Goal: Task Accomplishment & Management: Use online tool/utility

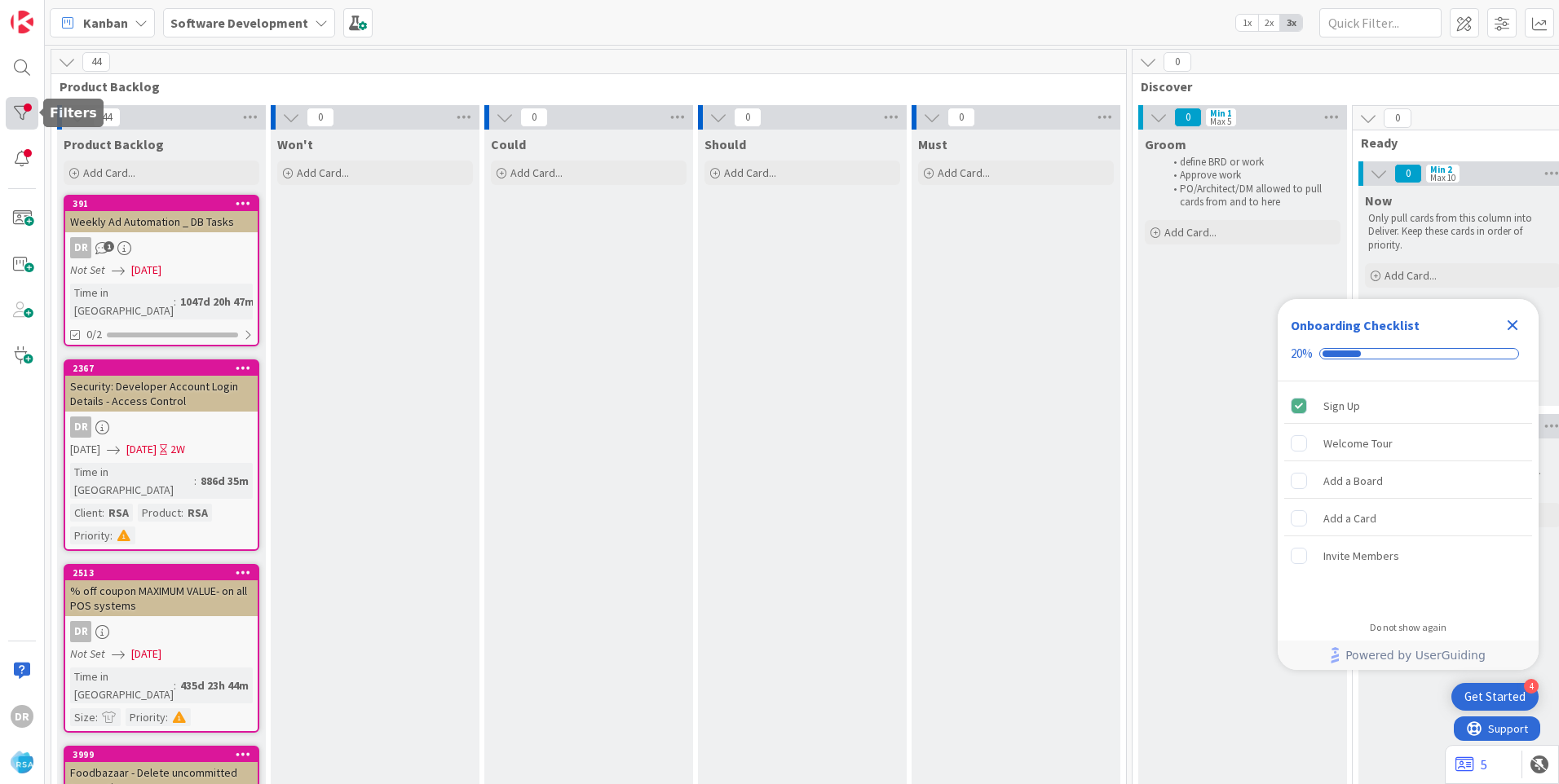
click at [15, 114] on div at bounding box center [22, 113] width 32 height 32
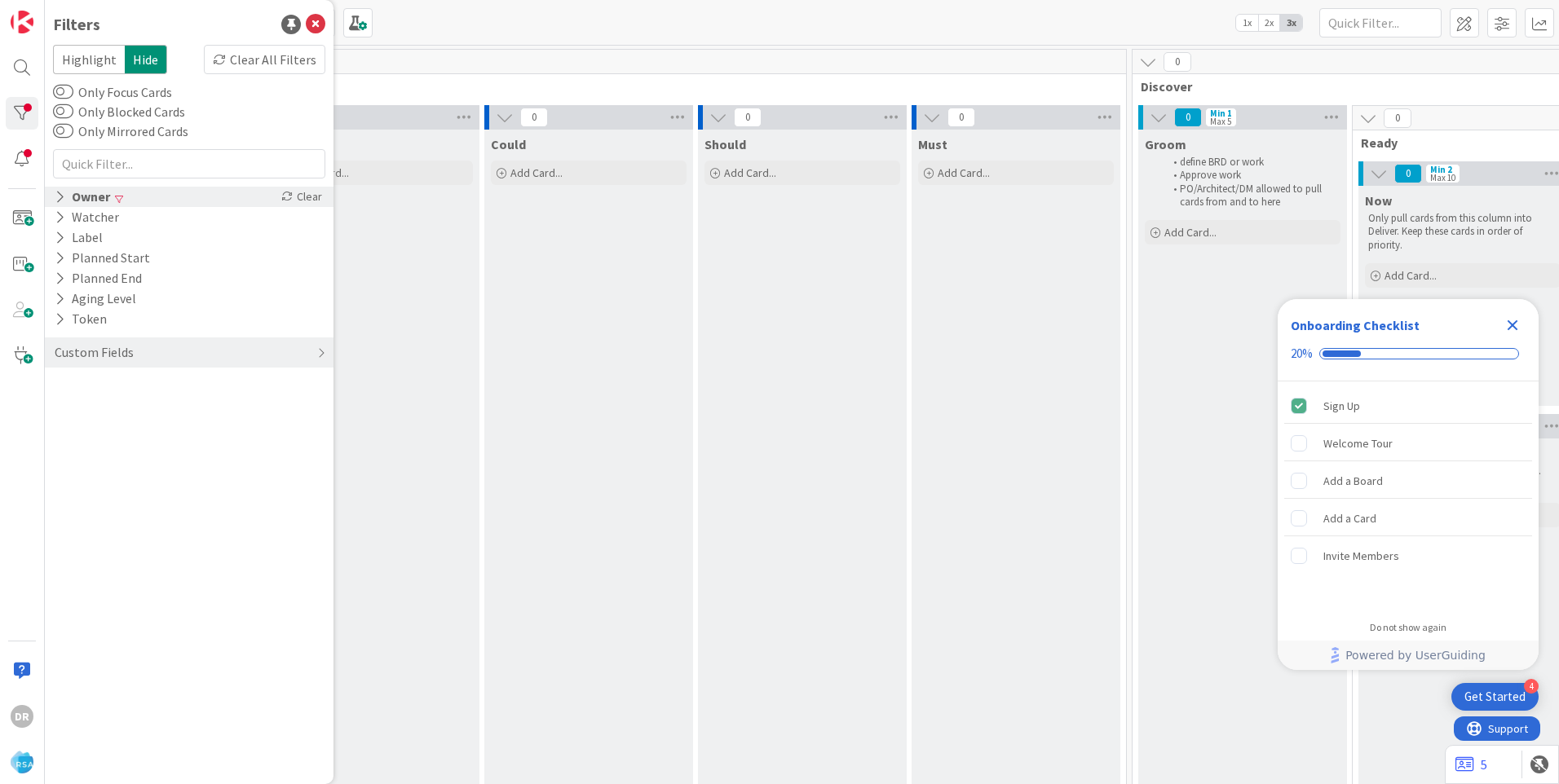
click at [57, 197] on icon at bounding box center [60, 197] width 10 height 14
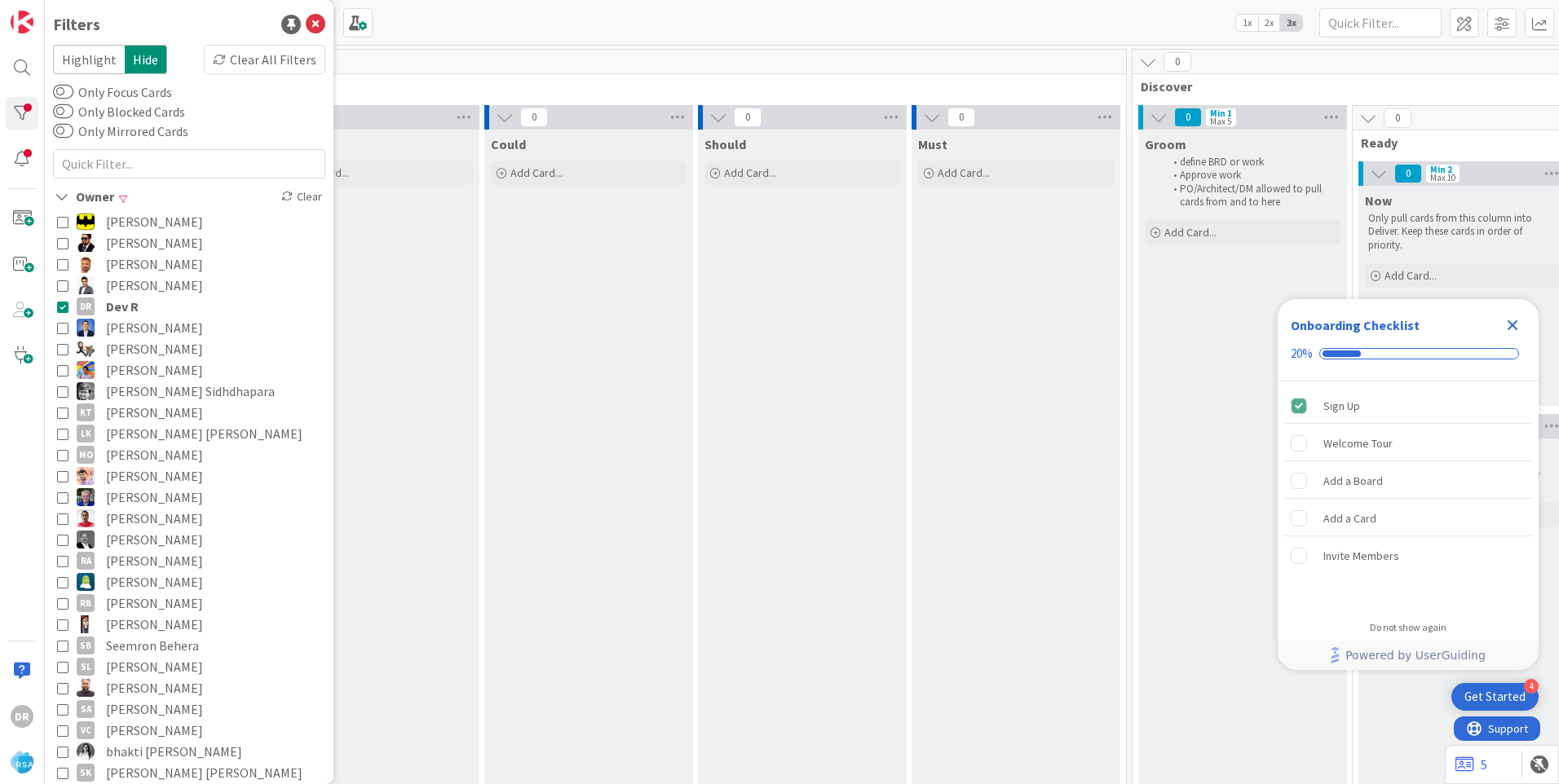
click at [64, 312] on button "DR [PERSON_NAME]" at bounding box center [188, 306] width 264 height 21
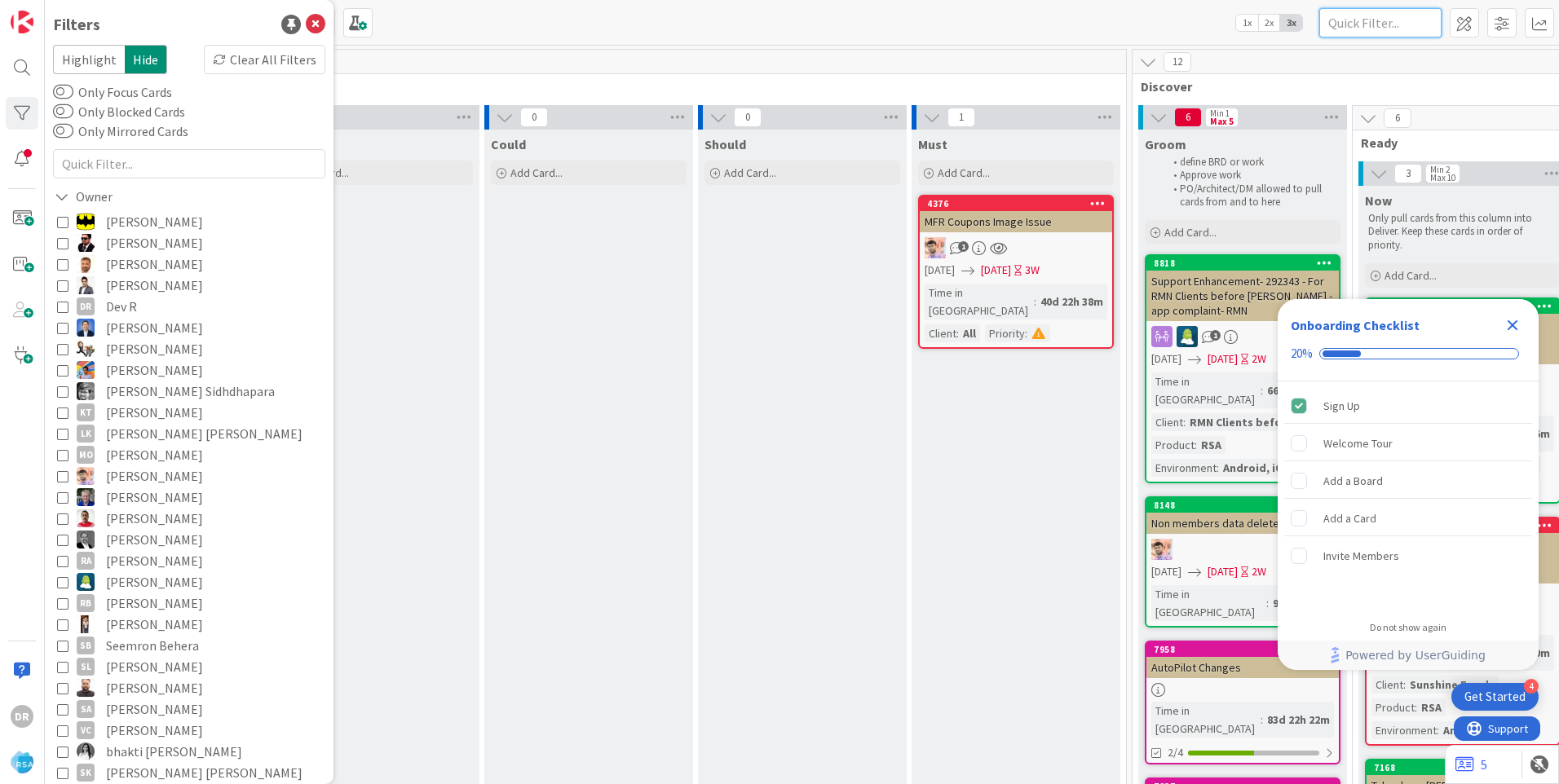
click at [1361, 25] on input "text" at bounding box center [1379, 23] width 122 height 29
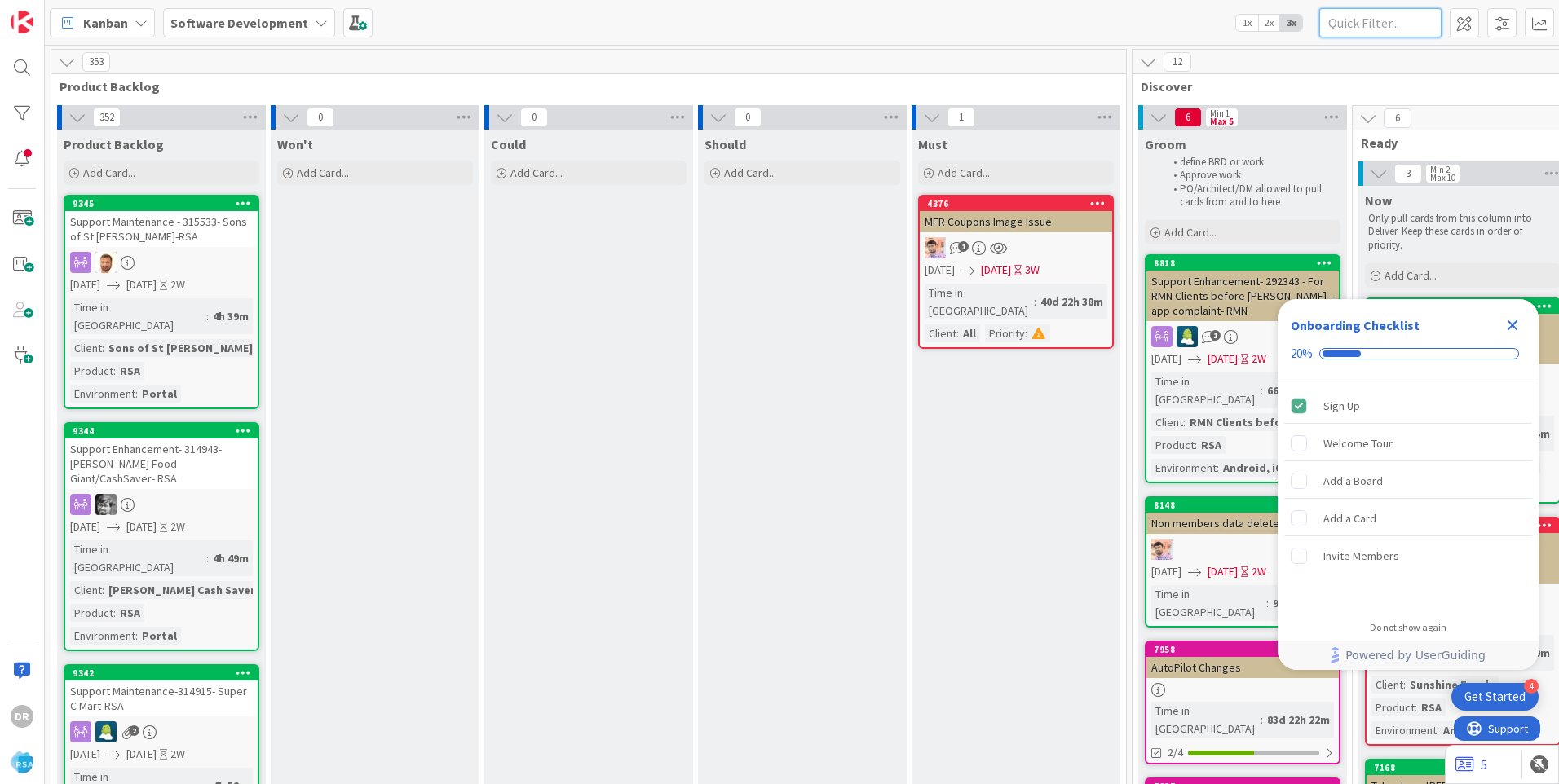
paste input "8915"
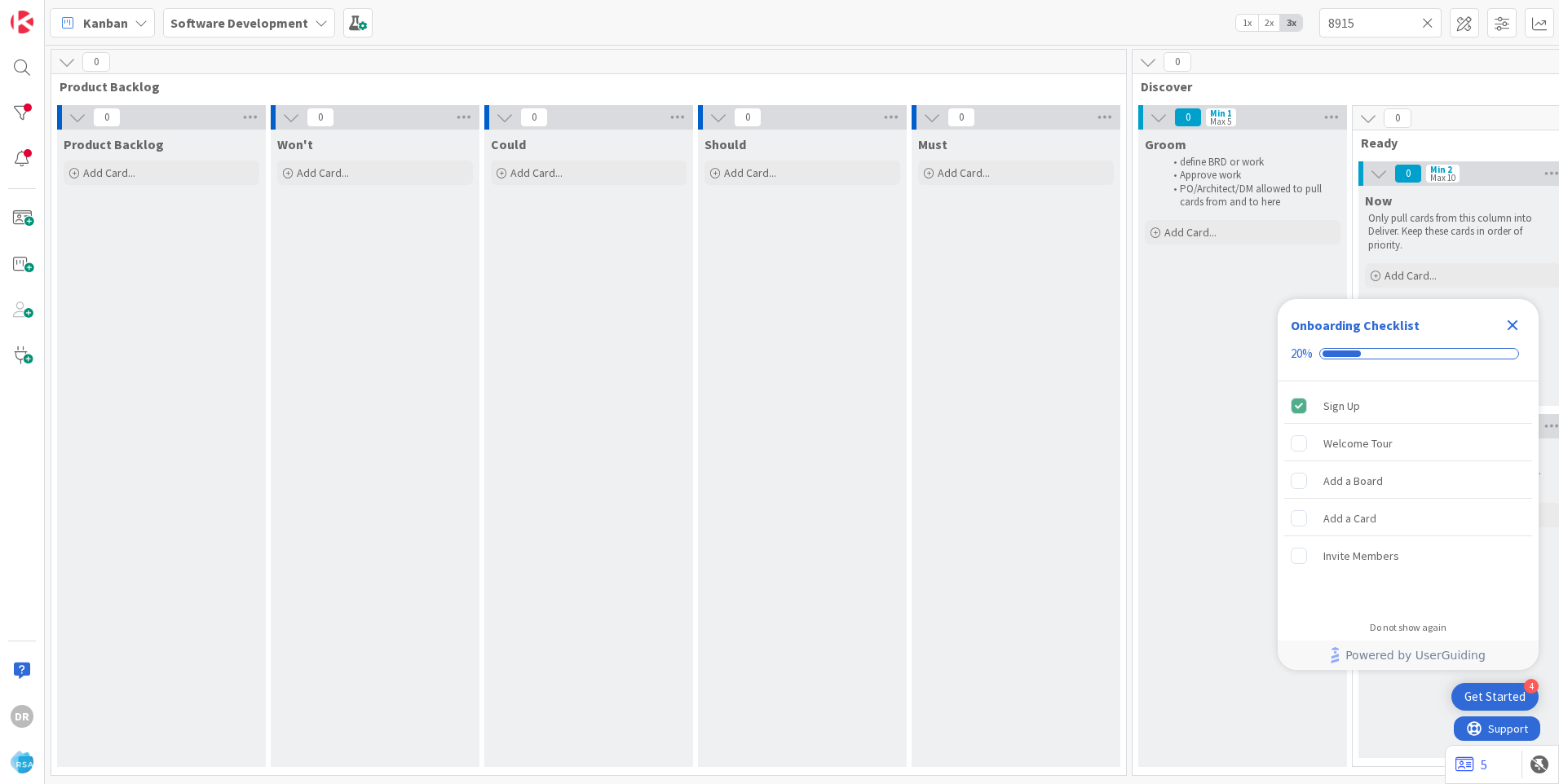
click at [1516, 327] on icon "Close Checklist" at bounding box center [1512, 324] width 20 height 20
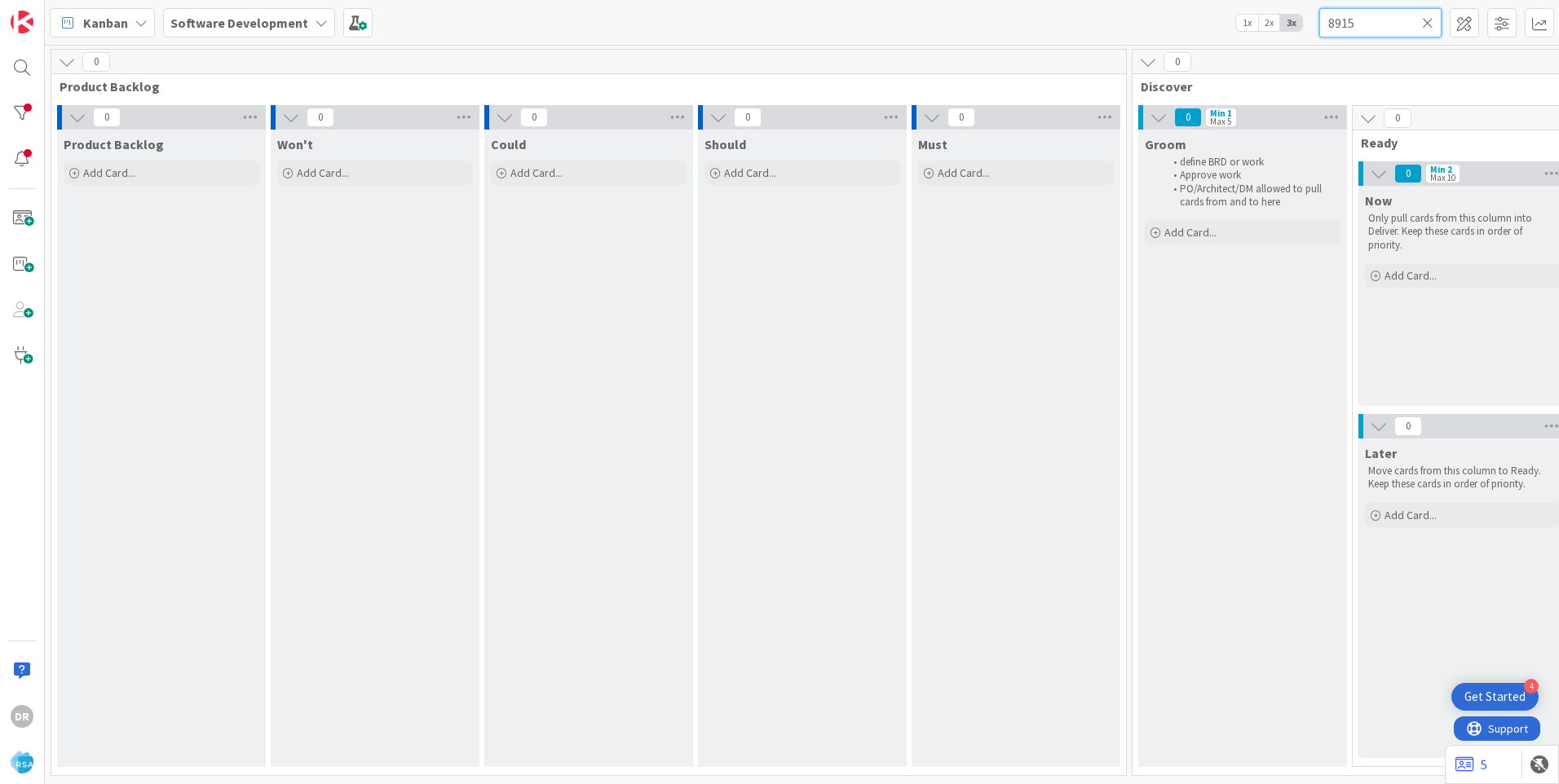
click at [1377, 21] on input "8915" at bounding box center [1379, 23] width 122 height 29
type input "8"
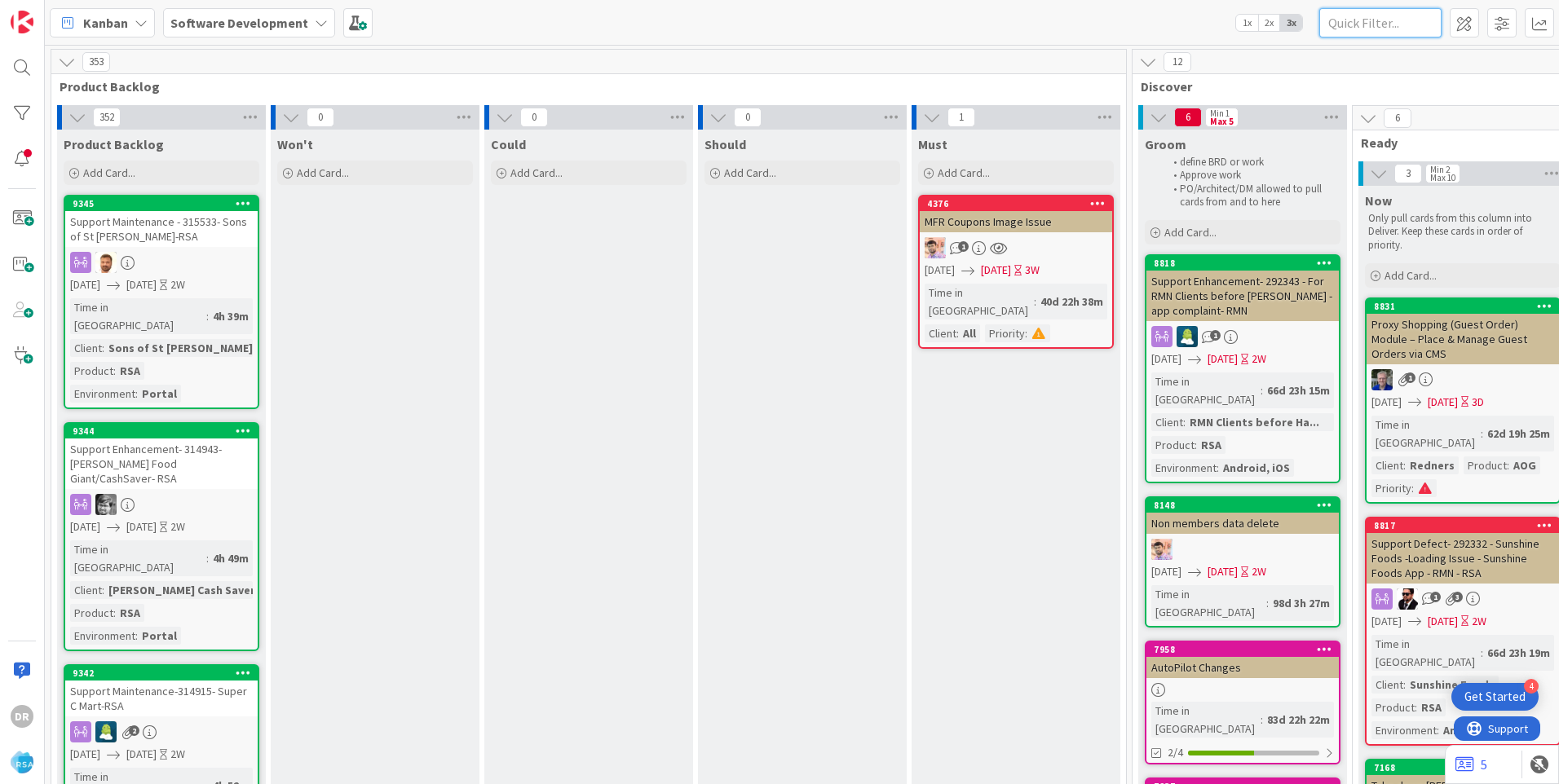
paste input "8952"
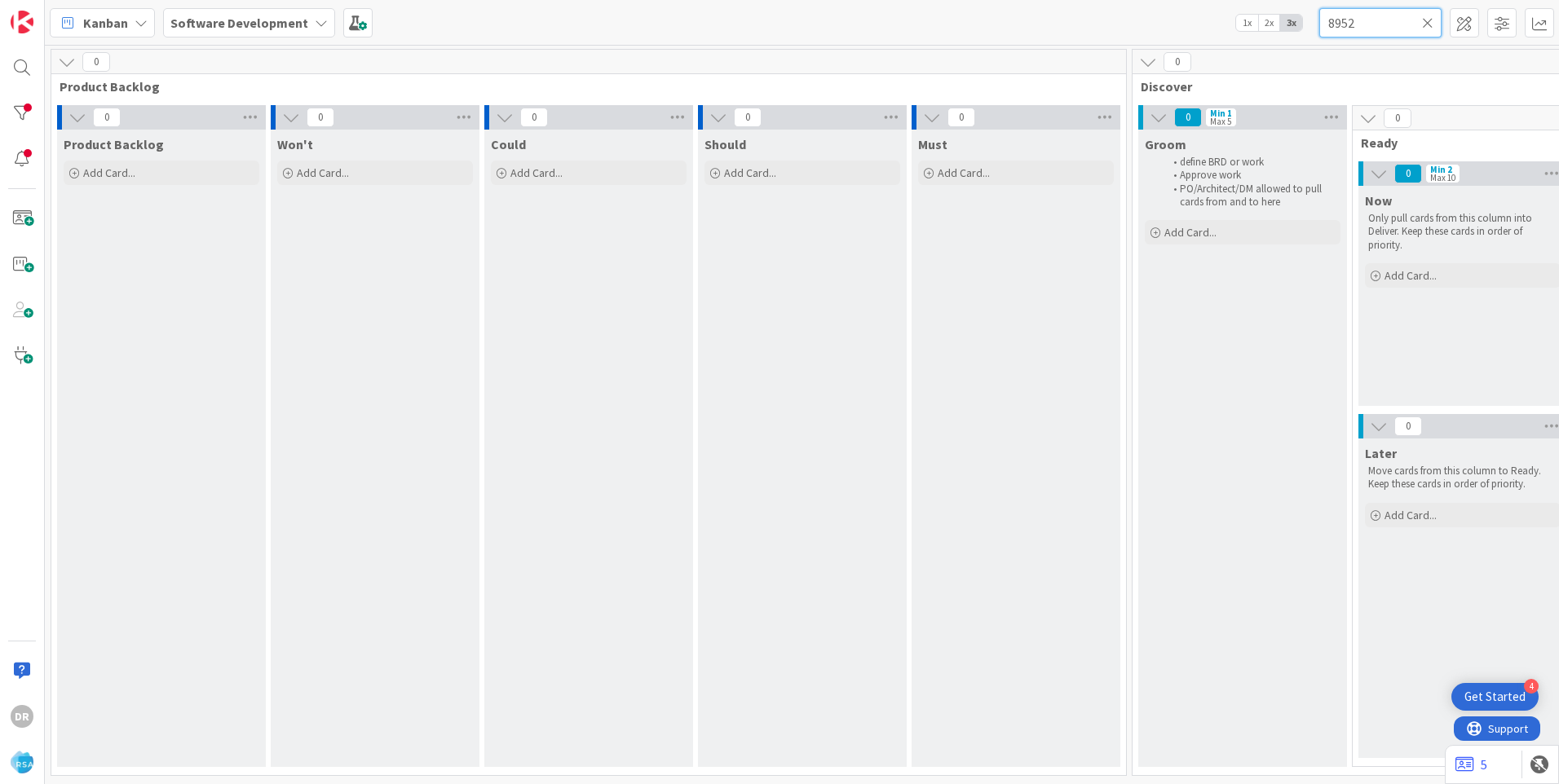
type input "8952"
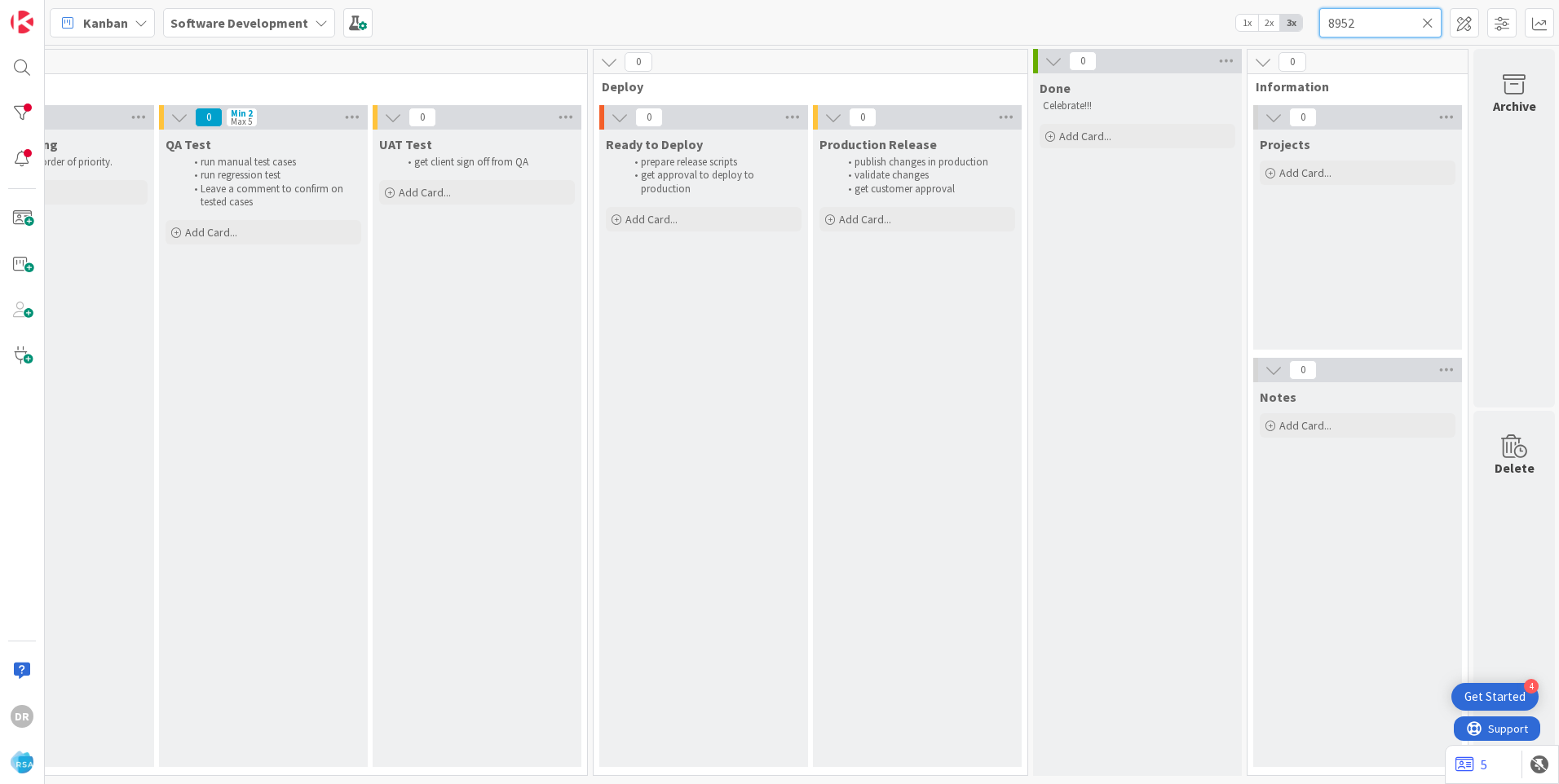
scroll to position [0, 2741]
drag, startPoint x: 535, startPoint y: 782, endPoint x: 50, endPoint y: 4, distance: 916.8
click at [1067, 137] on span "Add Card..." at bounding box center [1083, 136] width 52 height 15
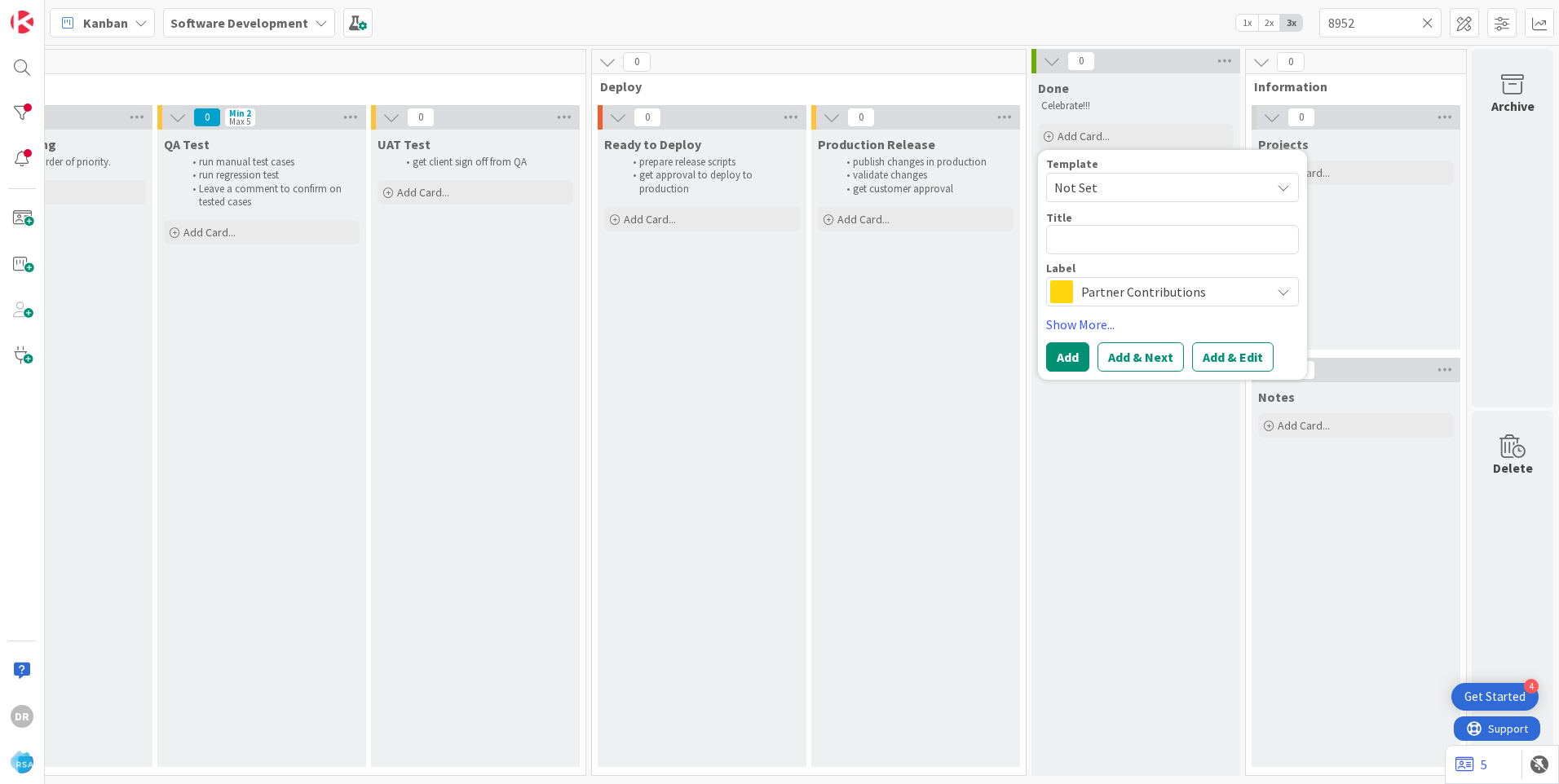
click at [1116, 110] on p "Celebrate!!!" at bounding box center [1135, 106] width 189 height 13
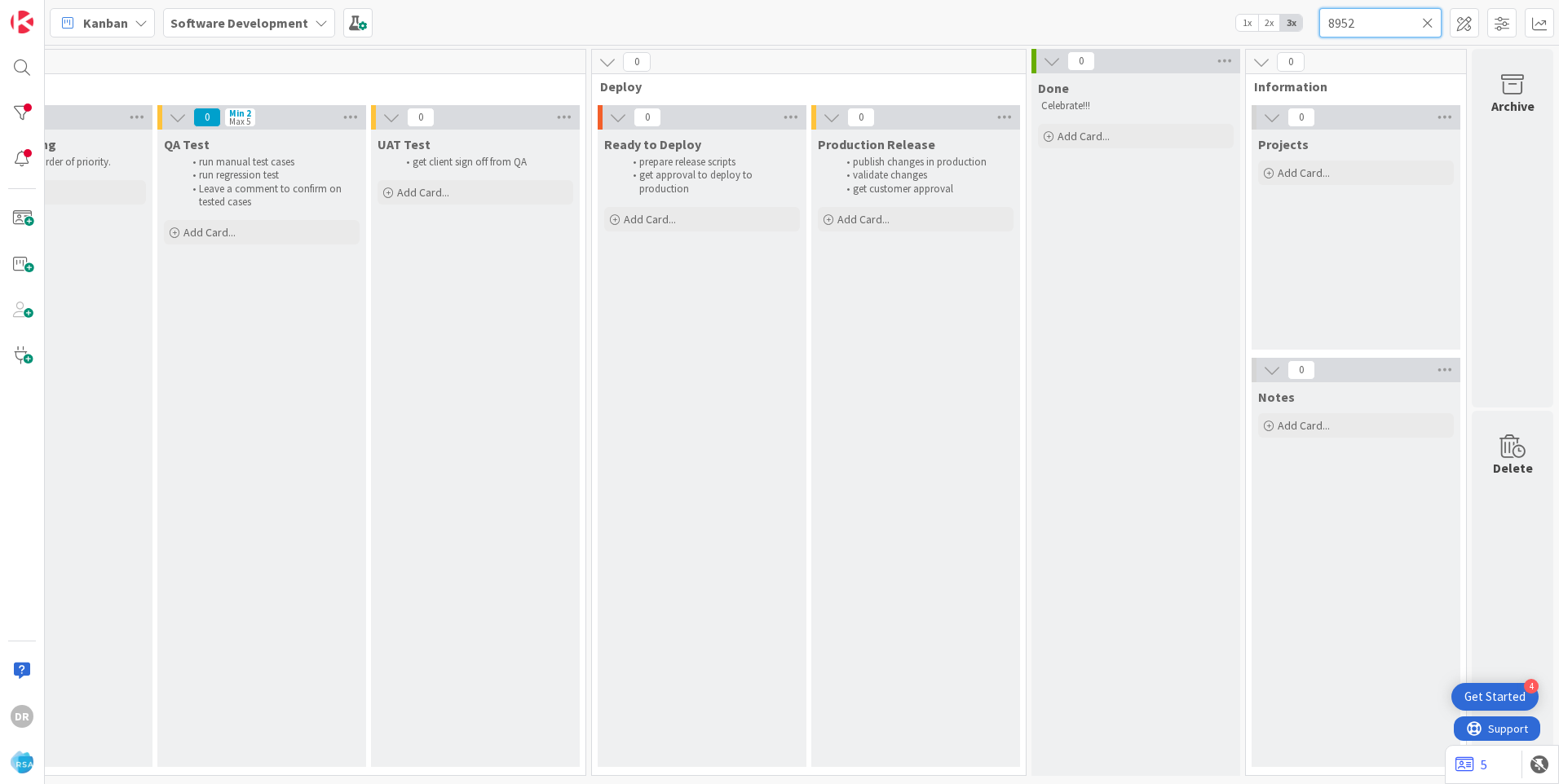
click at [1367, 23] on input "8952" at bounding box center [1379, 23] width 122 height 29
click at [1430, 21] on icon at bounding box center [1428, 23] width 11 height 15
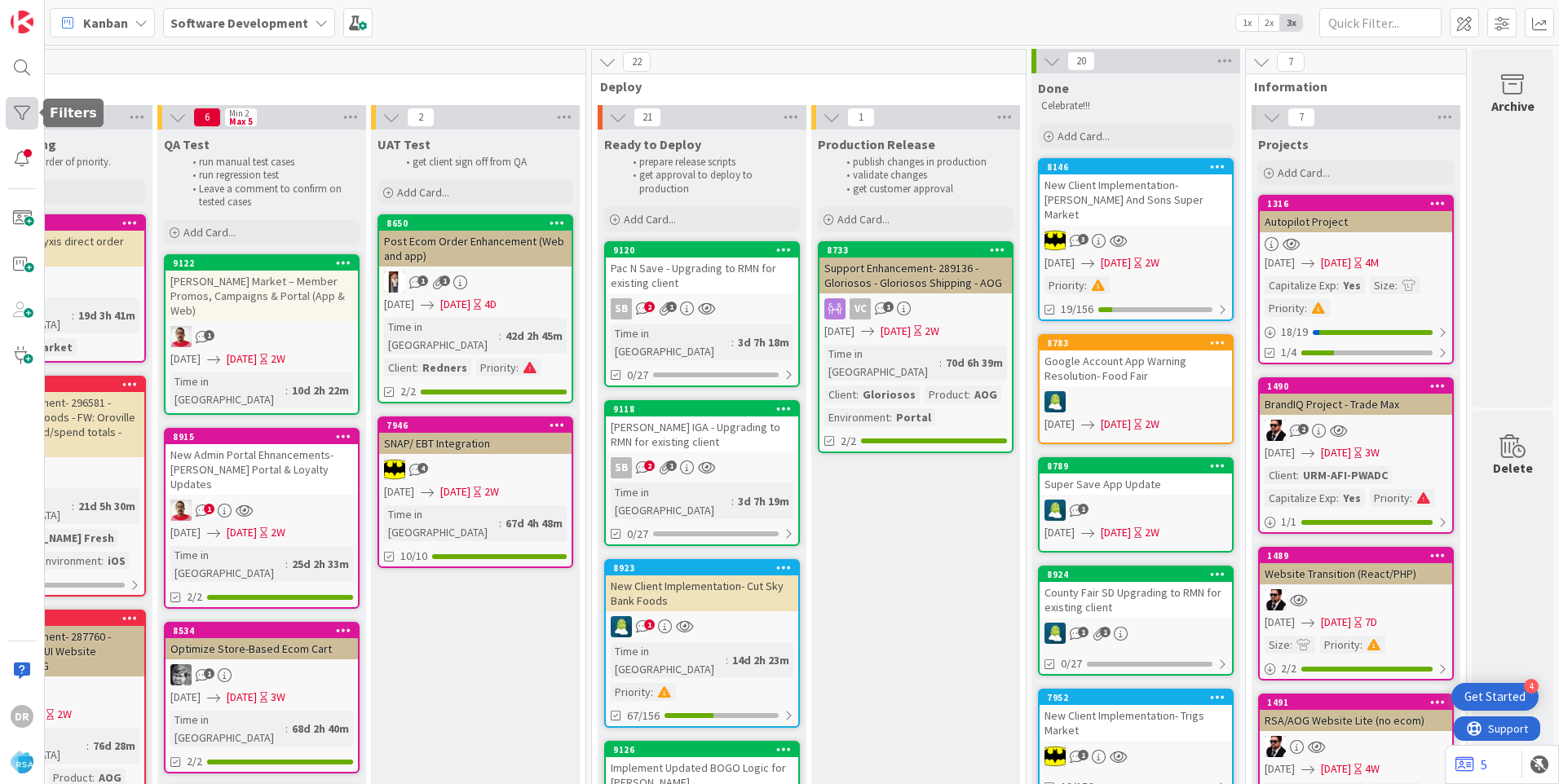
click at [22, 115] on div at bounding box center [22, 113] width 32 height 32
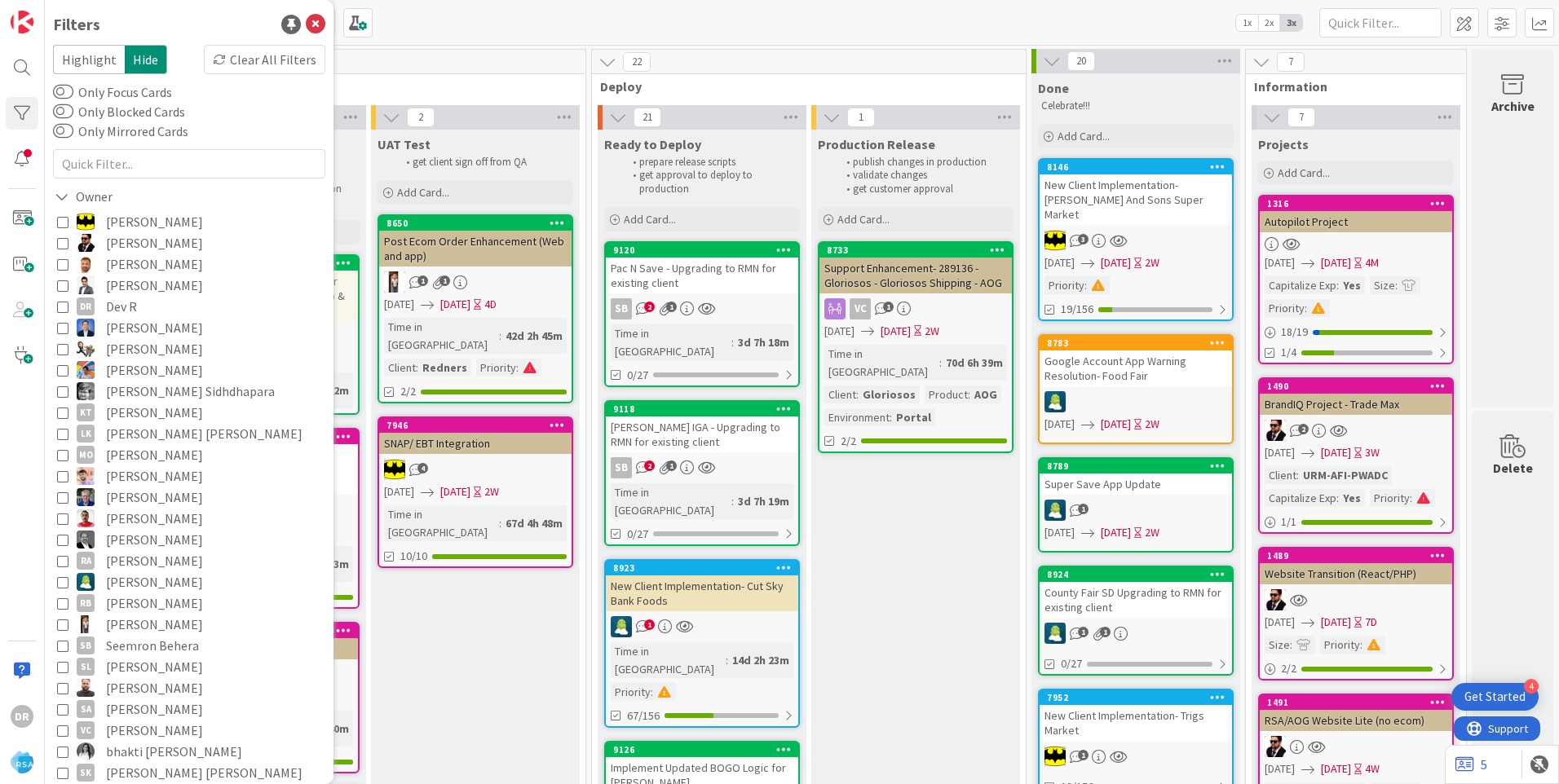
click at [61, 306] on icon at bounding box center [62, 306] width 11 height 11
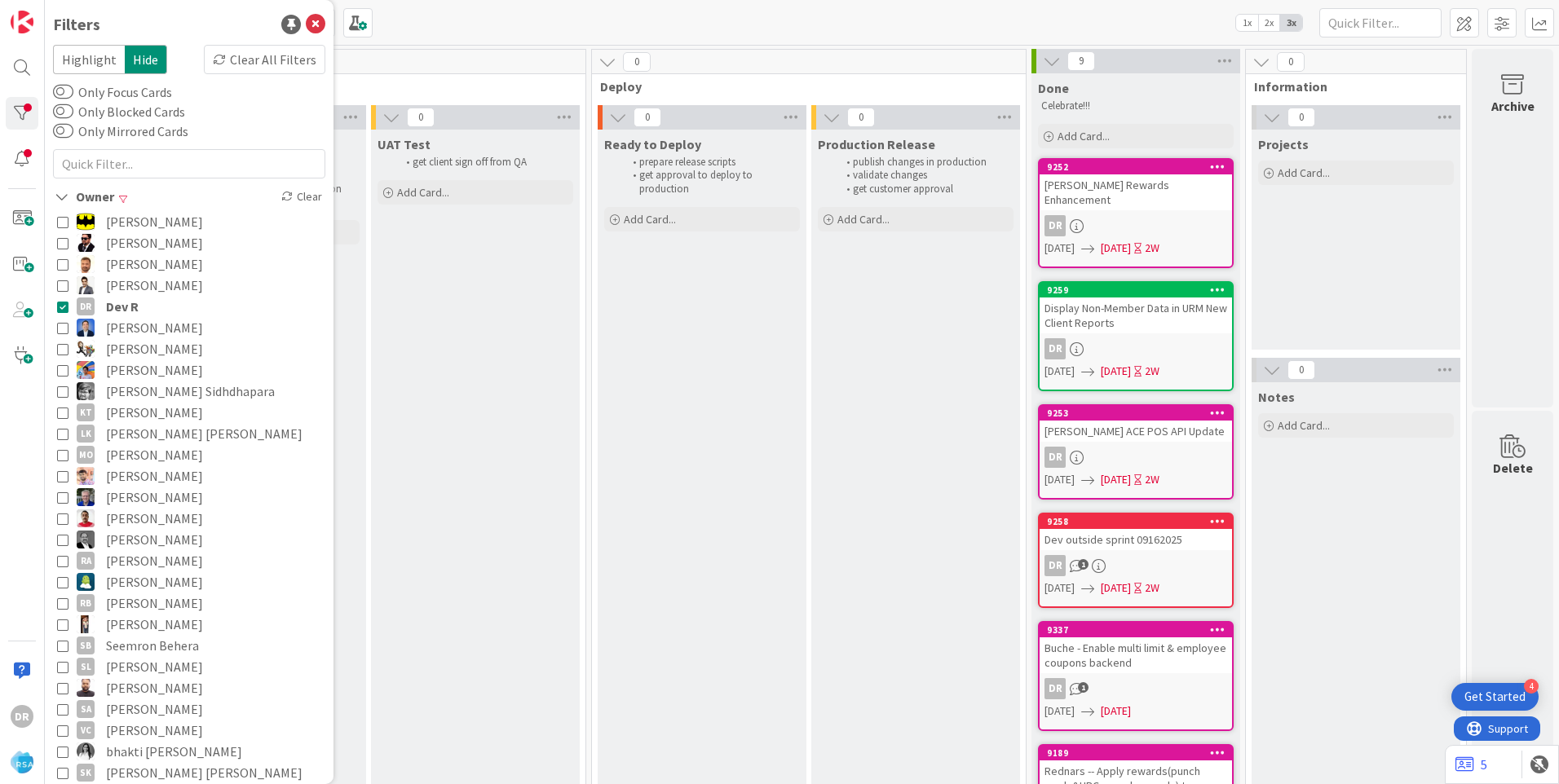
scroll to position [0, 2741]
click at [1116, 187] on div "[PERSON_NAME] Rewards Enhancement" at bounding box center [1135, 192] width 192 height 36
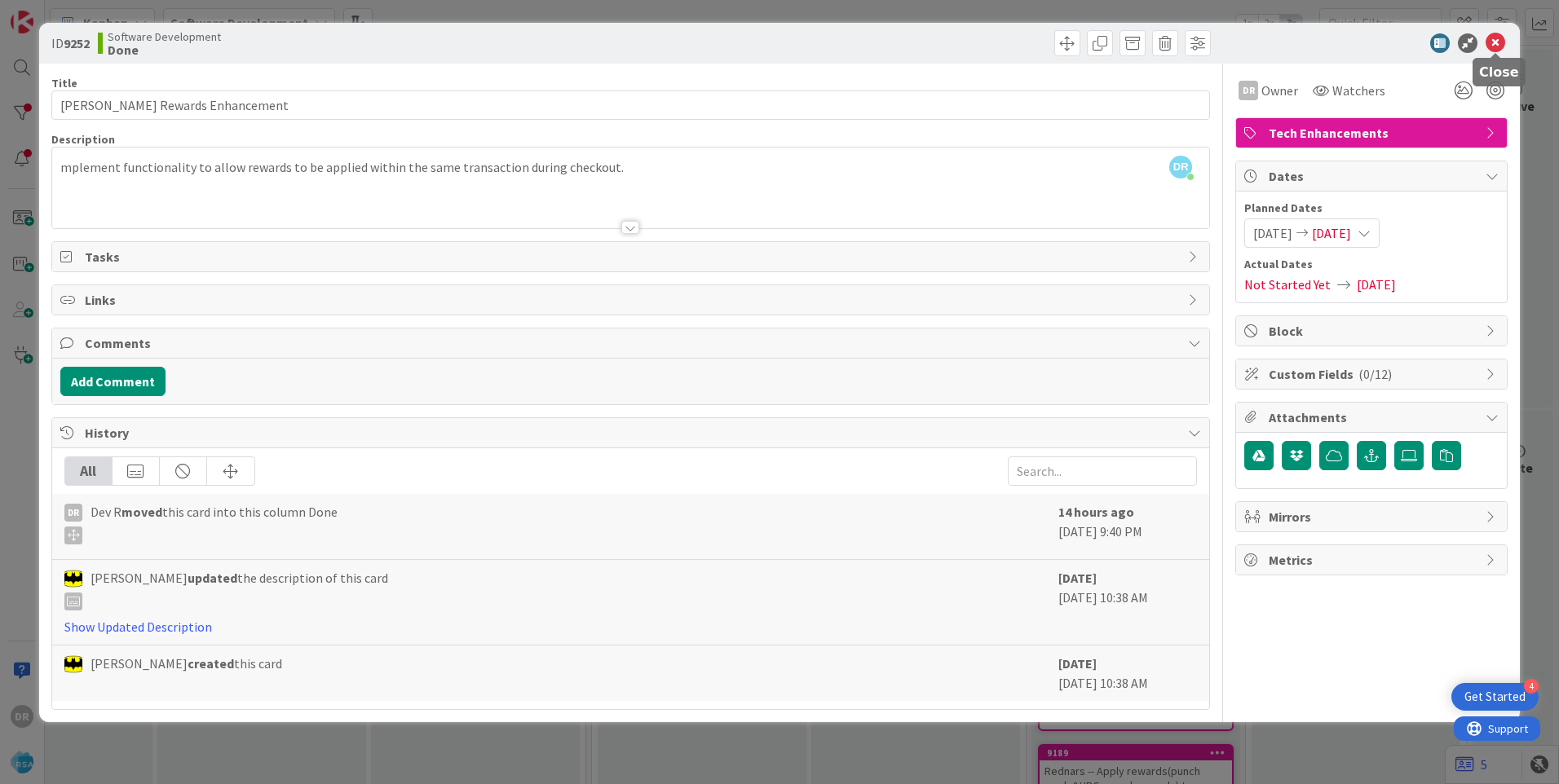
click at [1493, 39] on icon at bounding box center [1495, 43] width 20 height 20
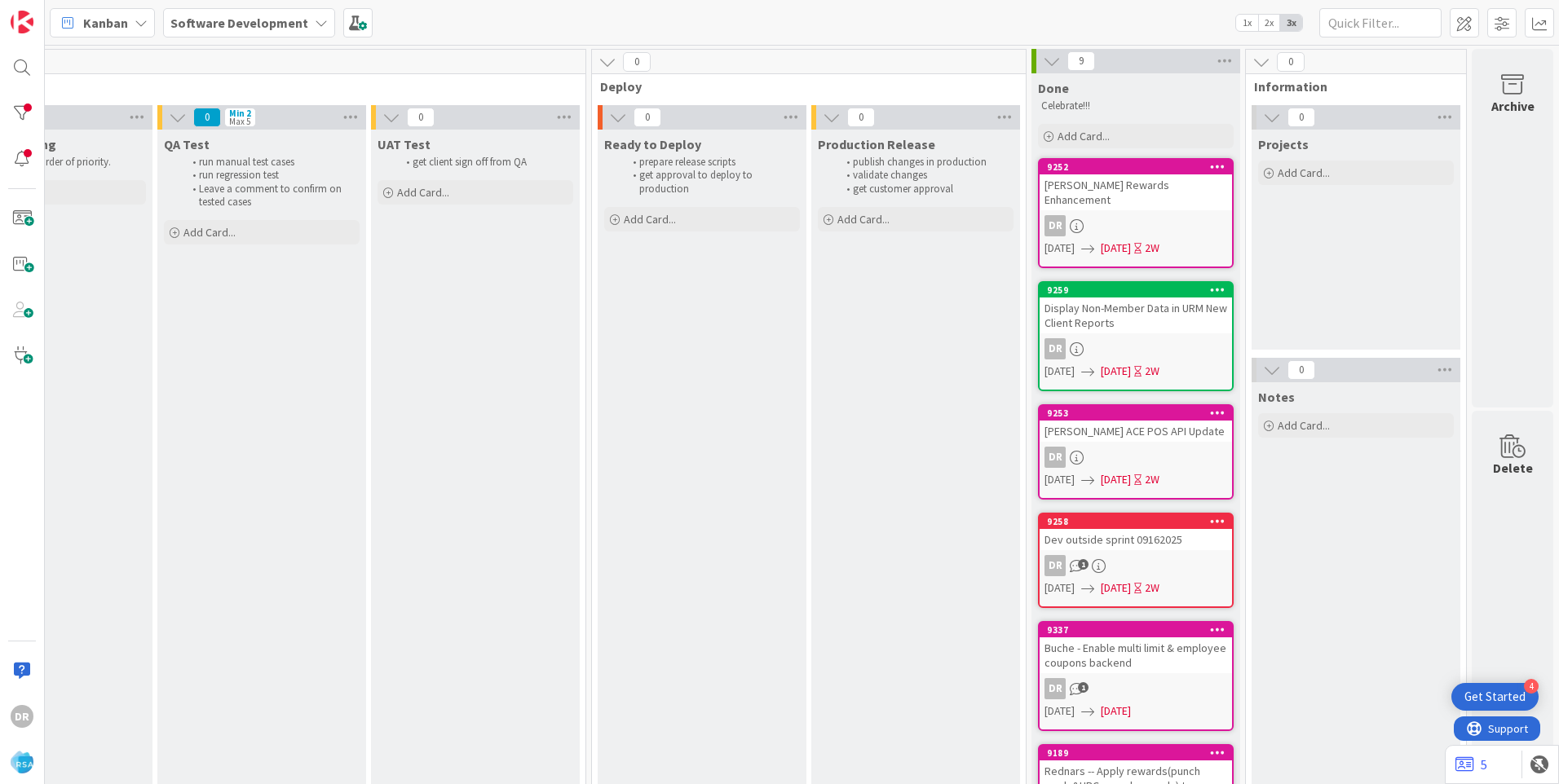
scroll to position [0, 2737]
click at [1380, 18] on input "text" at bounding box center [1379, 23] width 122 height 29
paste input "8654"
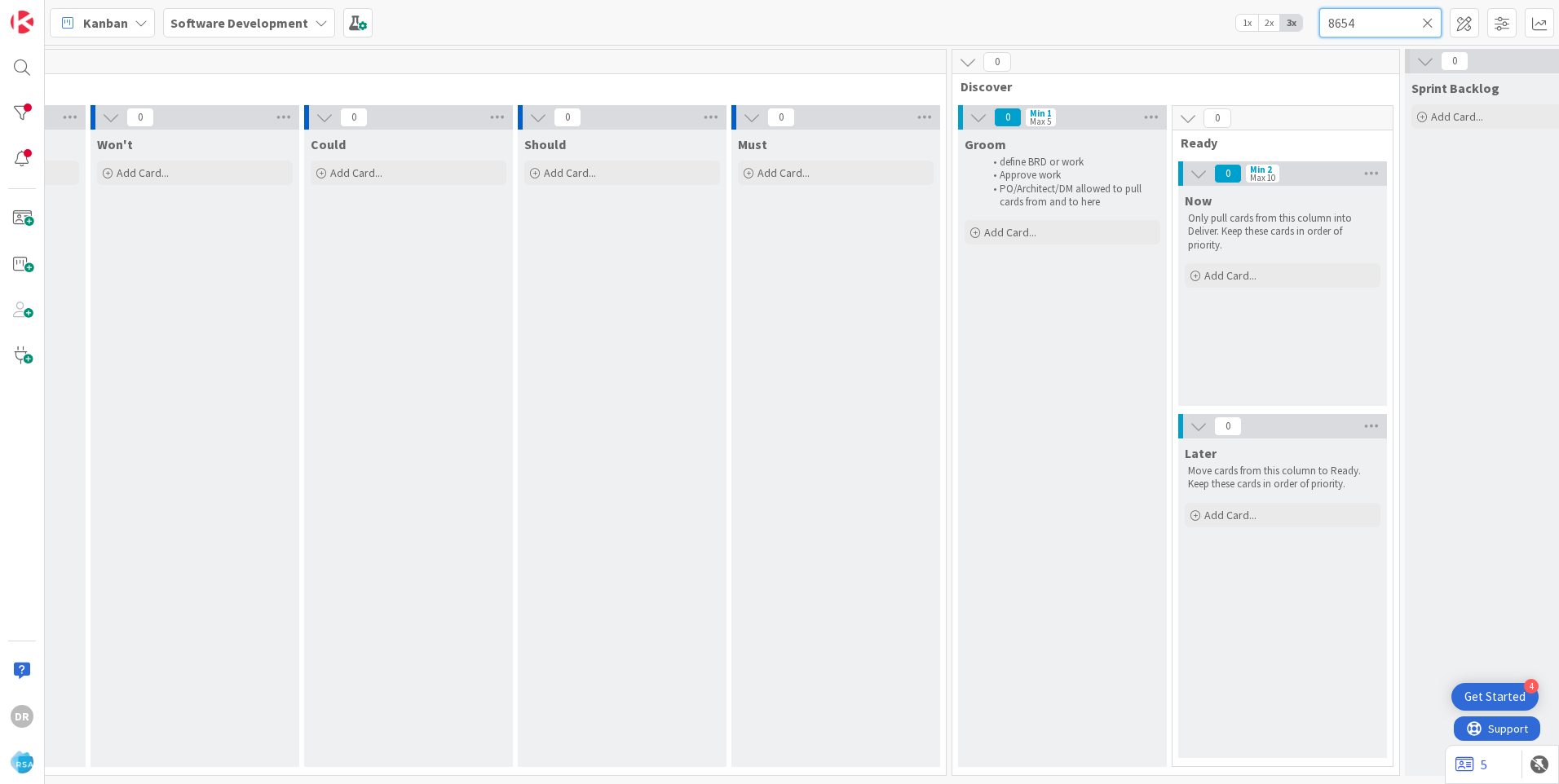
scroll to position [0, 0]
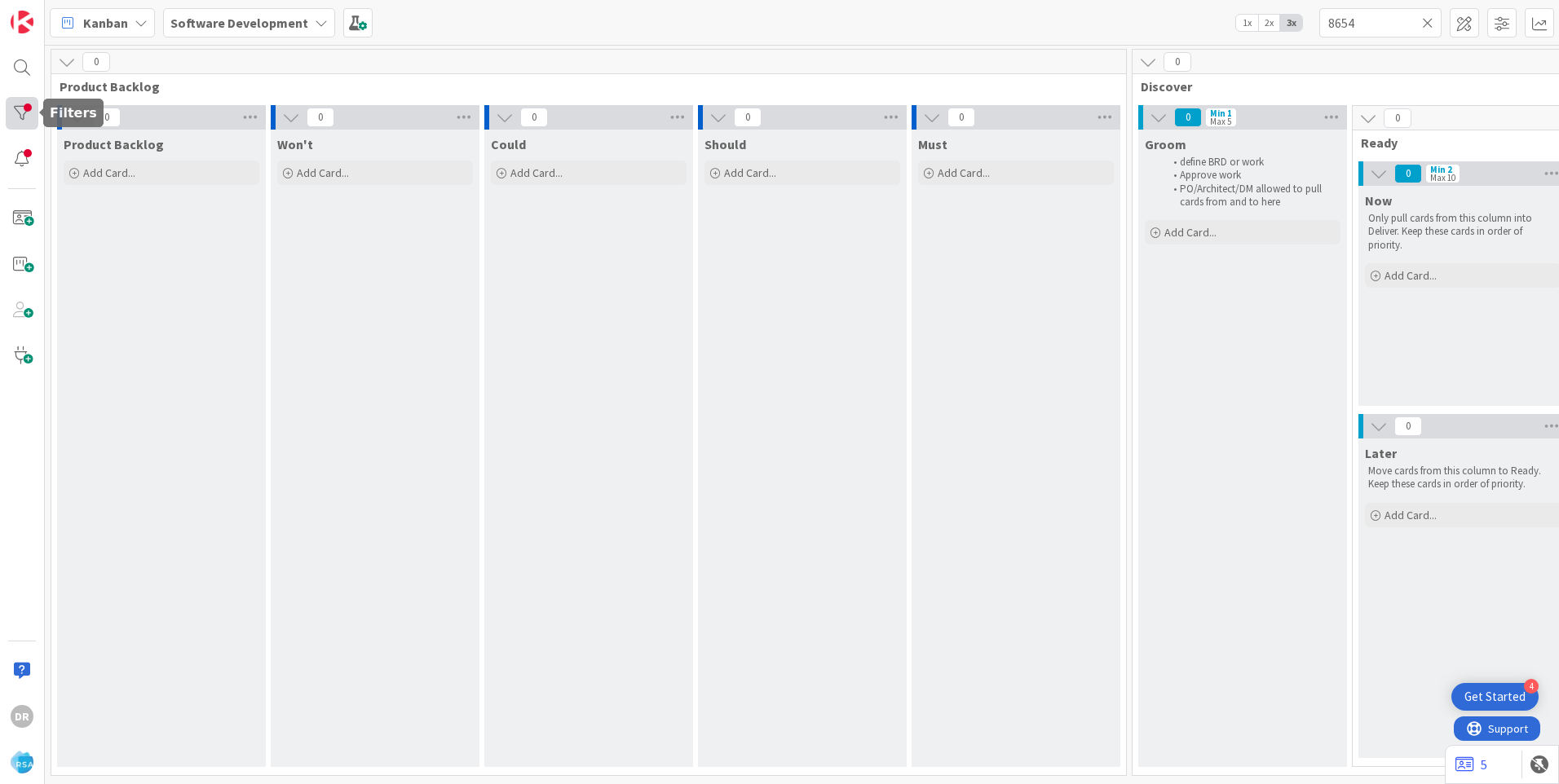
click at [19, 102] on div at bounding box center [22, 113] width 32 height 32
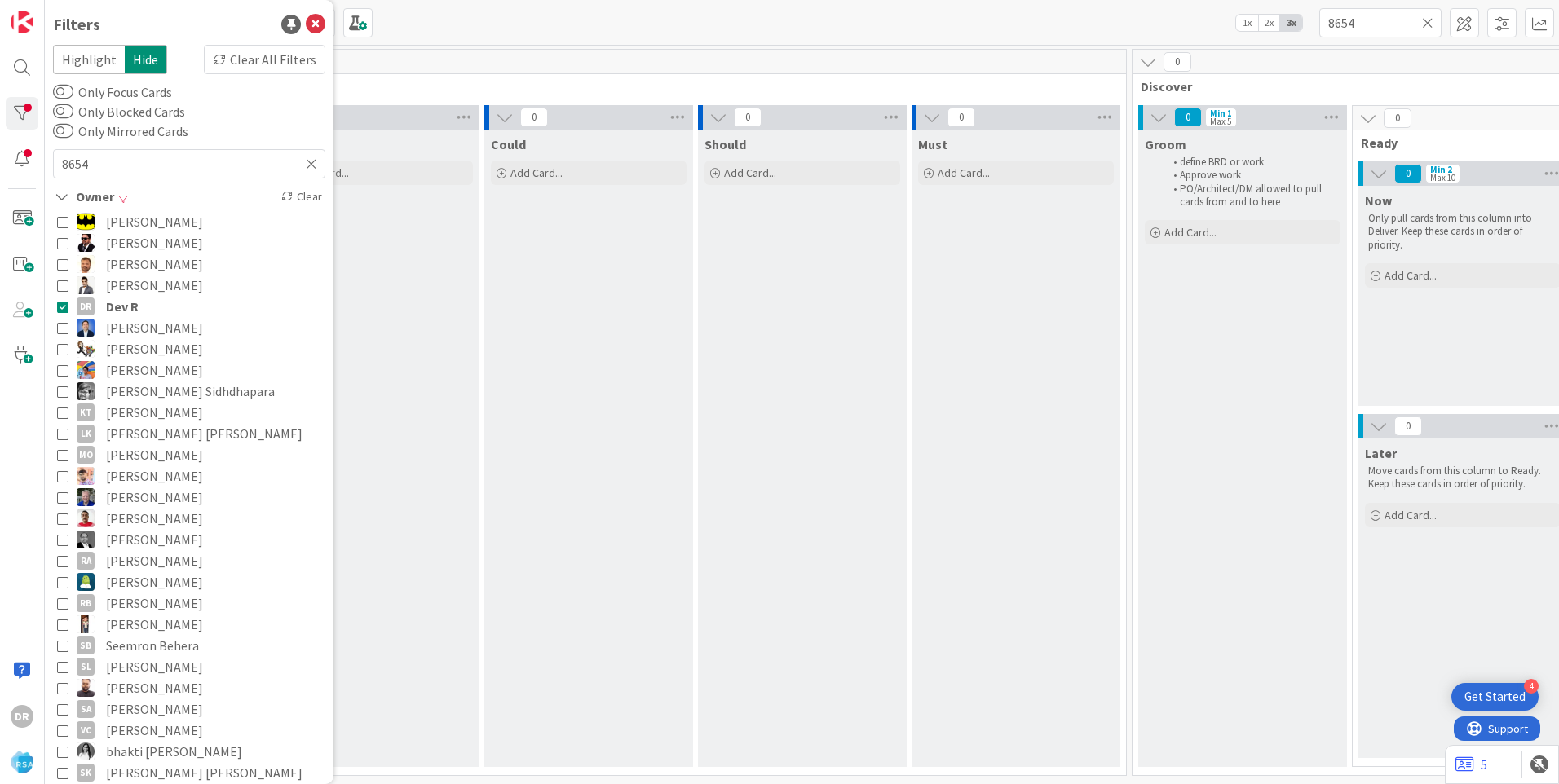
click at [61, 307] on icon at bounding box center [62, 306] width 11 height 11
click at [306, 26] on icon at bounding box center [315, 25] width 20 height 20
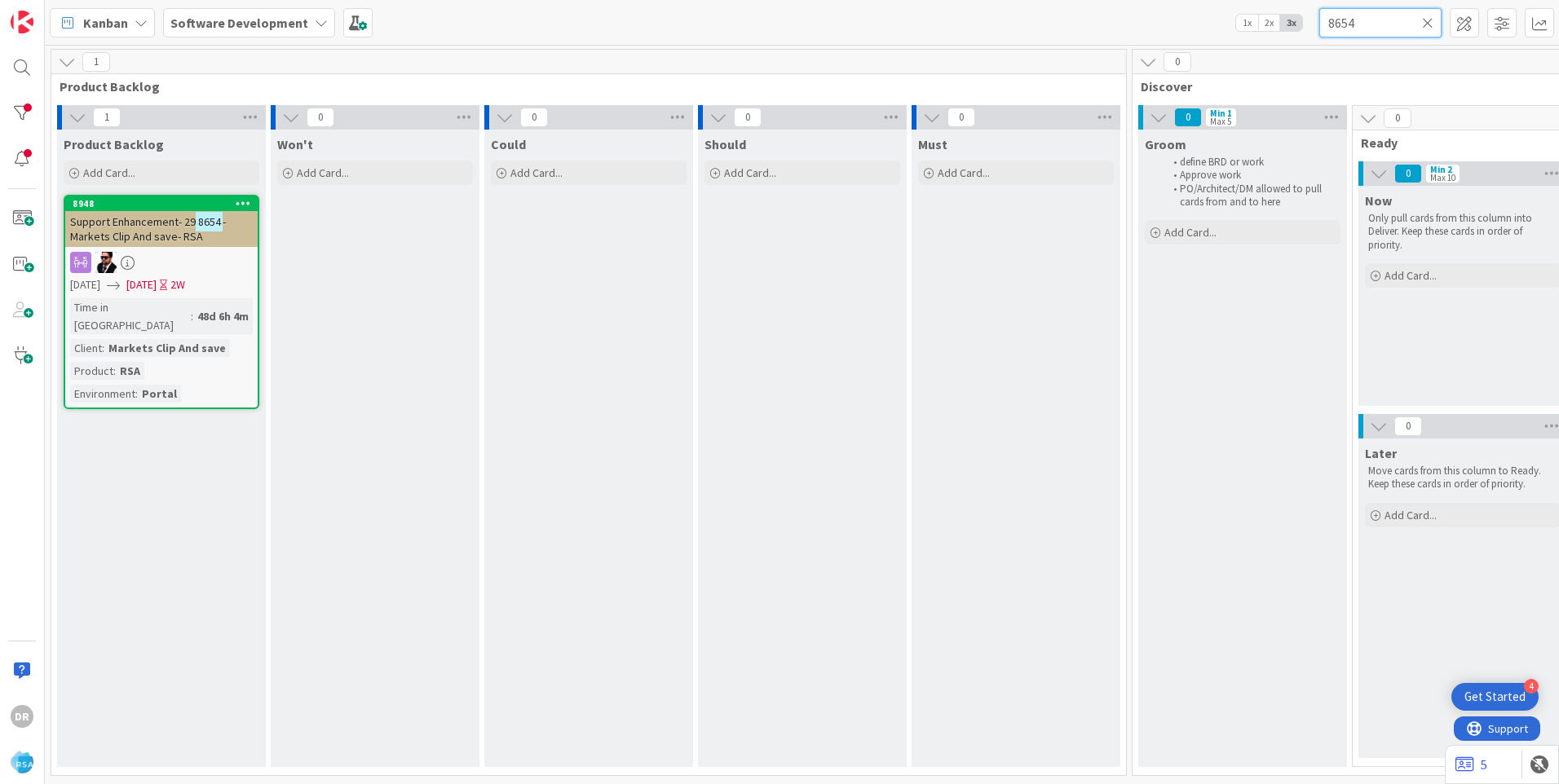
click at [1371, 26] on input "8654" at bounding box center [1379, 23] width 122 height 29
paste input "92"
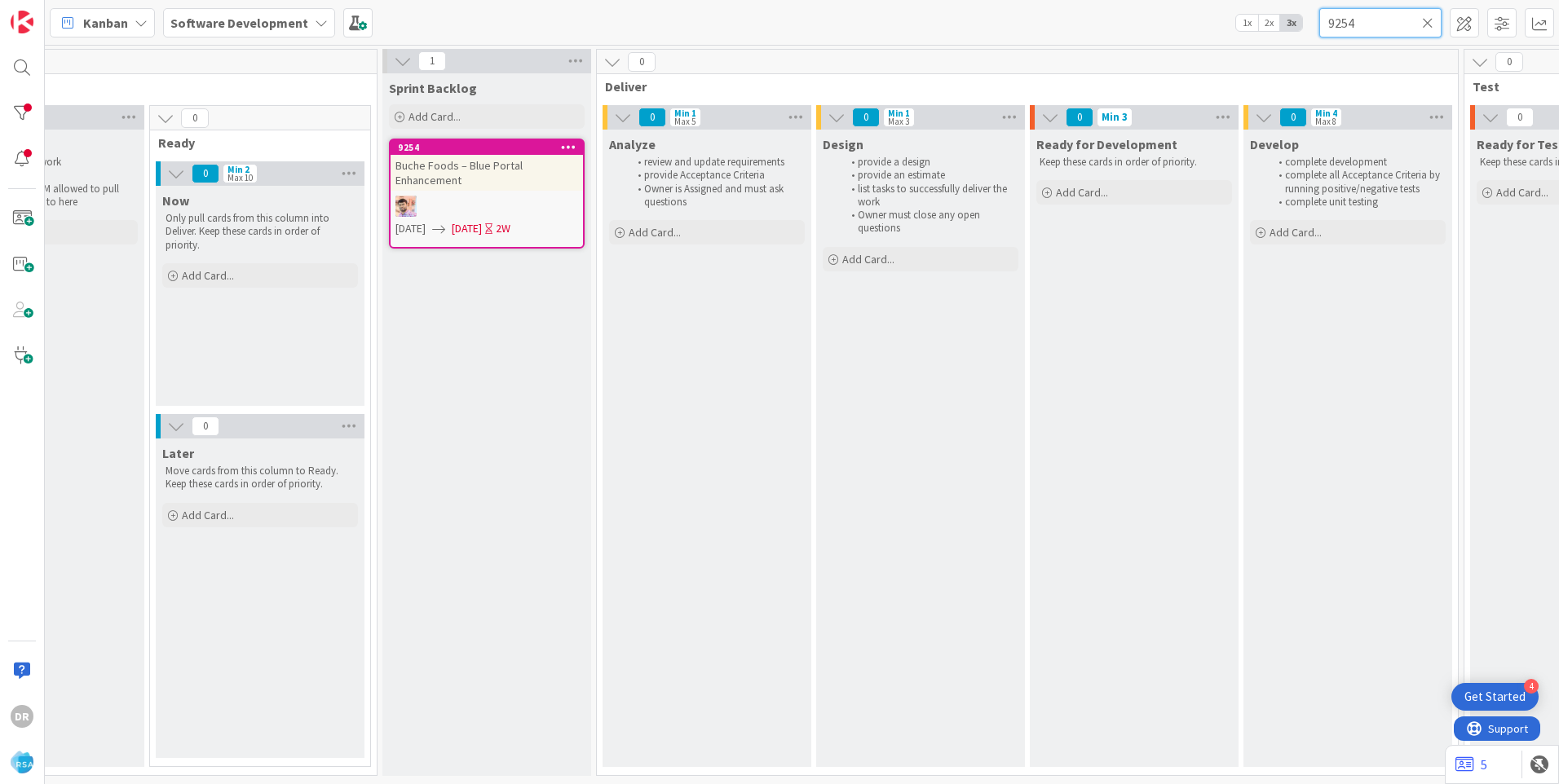
scroll to position [0, 1202]
paste input "02"
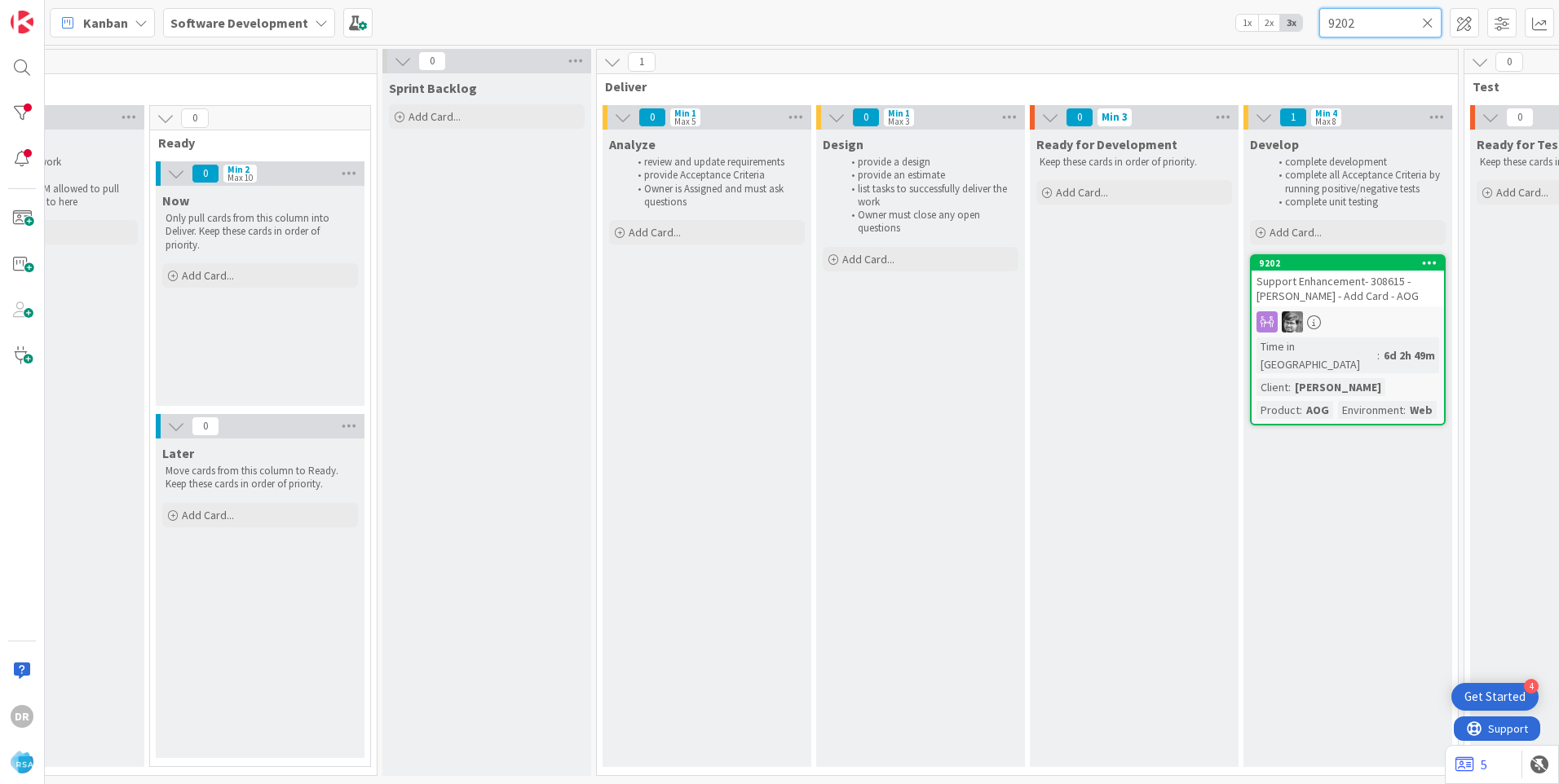
type input "9202"
